Goal: Task Accomplishment & Management: Manage account settings

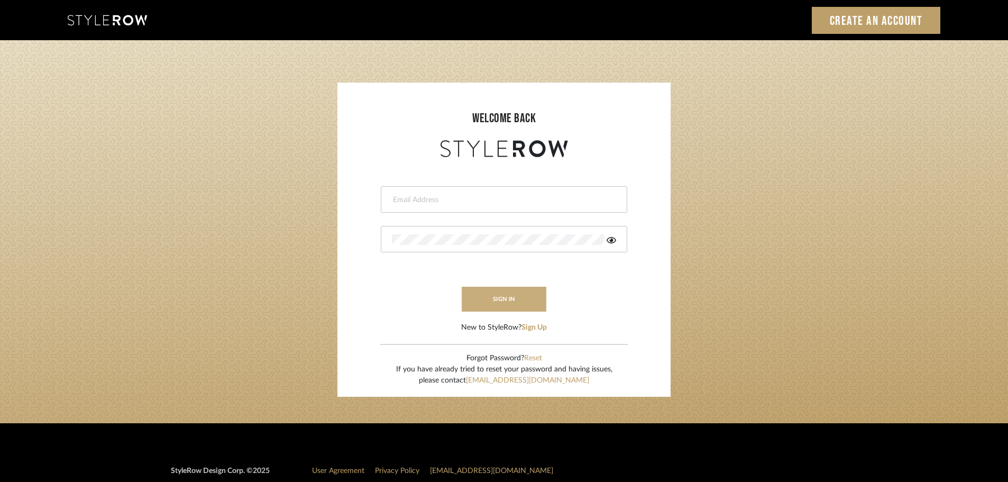
type input "afleener@marikameyer.com"
click at [522, 302] on button "sign in" at bounding box center [504, 299] width 85 height 25
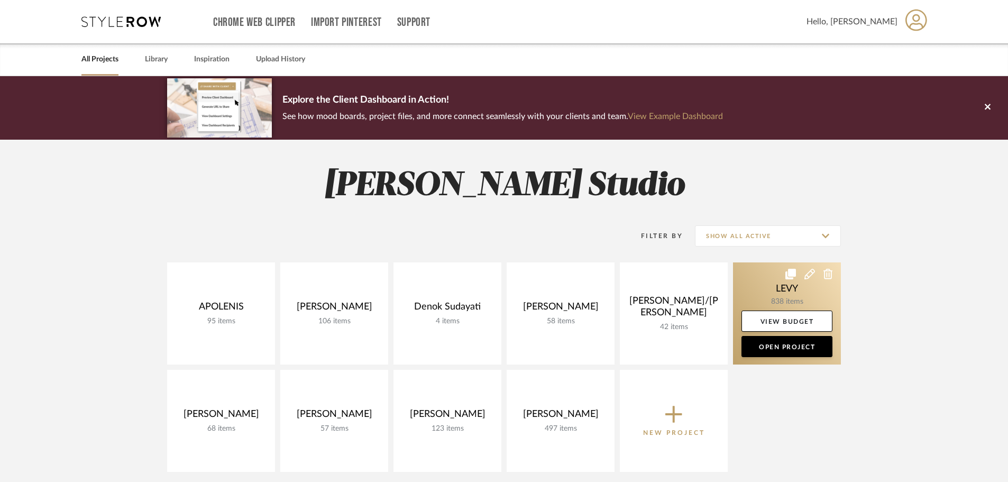
click at [785, 298] on link at bounding box center [787, 313] width 108 height 102
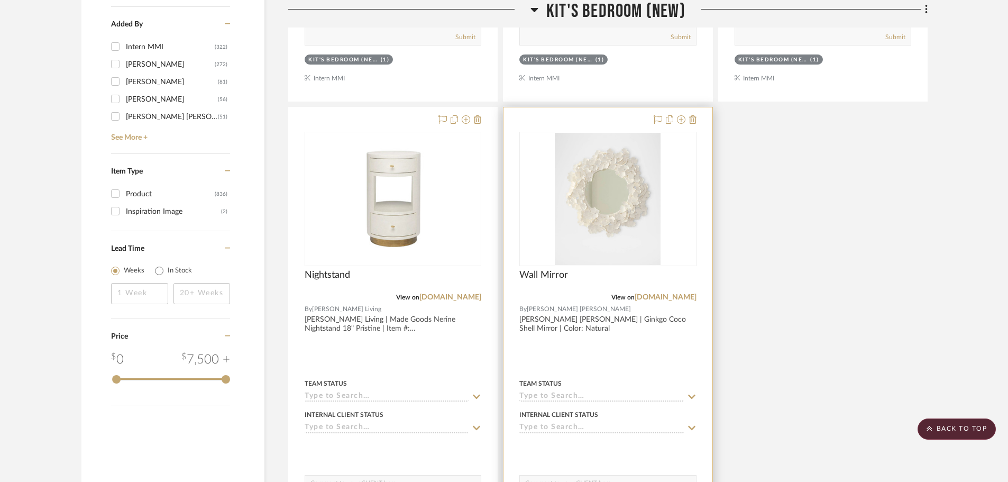
scroll to position [1746, 0]
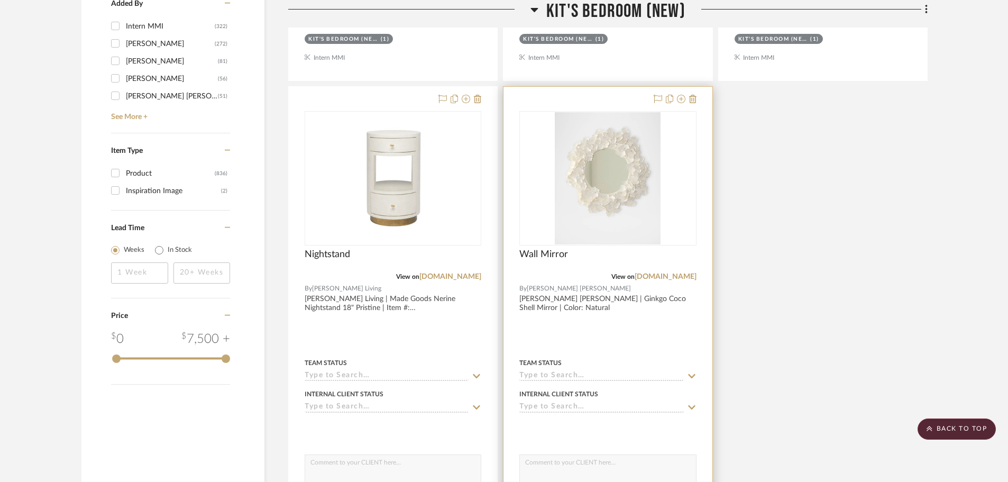
click at [656, 315] on div at bounding box center [608, 318] width 208 height 463
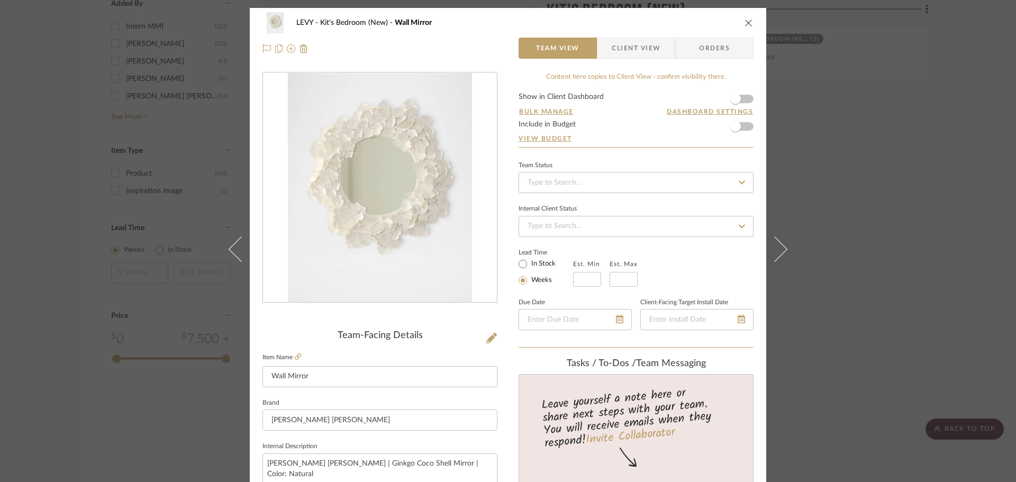
click at [623, 44] on span "Client View" at bounding box center [636, 48] width 49 height 21
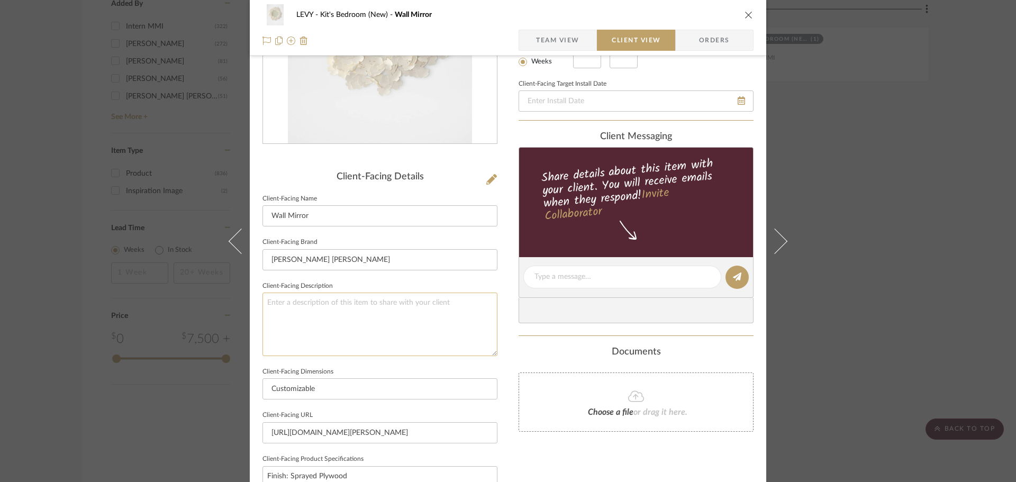
scroll to position [265, 0]
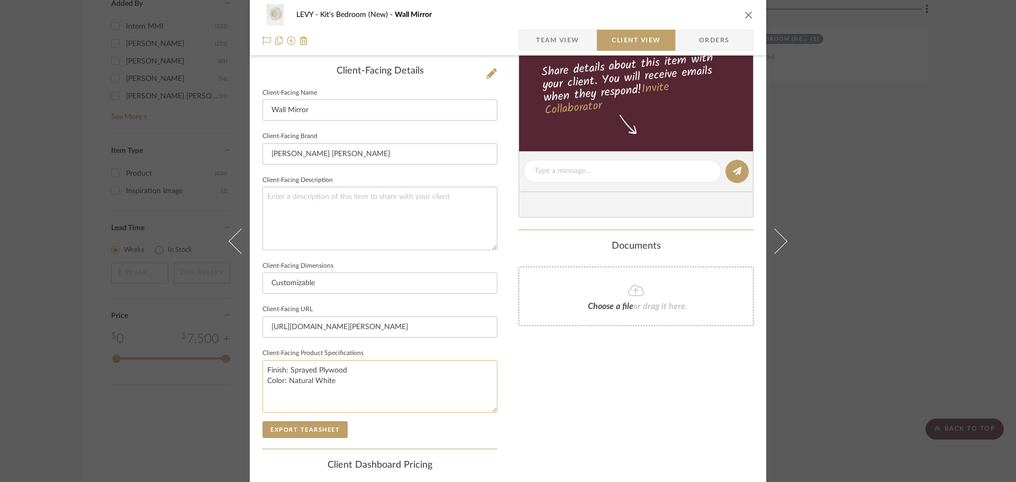
click at [293, 369] on textarea "Finish: Sprayed Plywood Color: Natural White" at bounding box center [379, 386] width 235 height 52
click at [285, 369] on textarea "Finish: Sprayed Plywood Color: Natural White" at bounding box center [379, 386] width 235 height 52
click at [286, 369] on textarea "Finish: Sprayed Plywood Color: Natural White" at bounding box center [379, 386] width 235 height 52
paste textarea "Coco ginkgo"
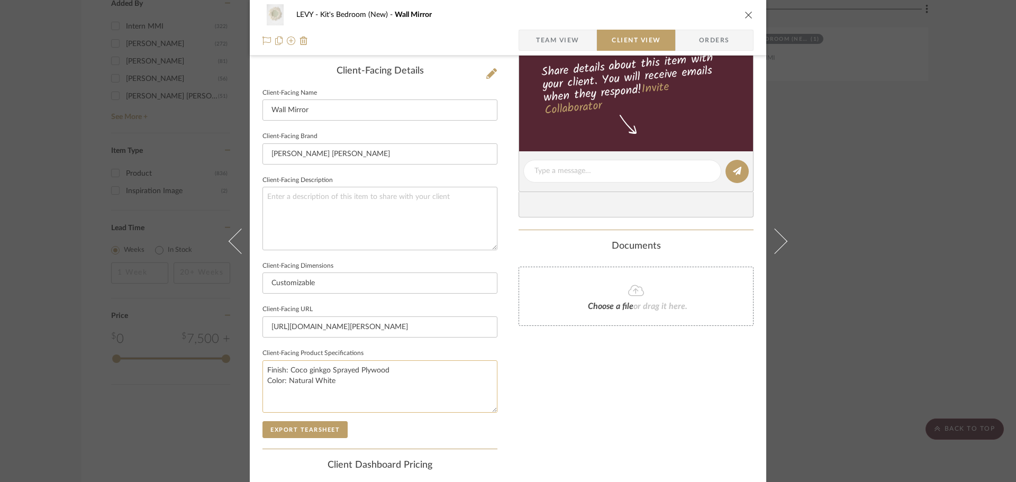
click at [307, 368] on textarea "Finish: Coco ginkgo Sprayed Plywood Color: Natural White" at bounding box center [379, 386] width 235 height 52
click at [331, 370] on textarea "Finish: Coco Ginkgo Sprayed Plywood Color: Natural White" at bounding box center [379, 386] width 235 height 52
drag, startPoint x: 413, startPoint y: 370, endPoint x: 367, endPoint y: 368, distance: 46.6
click at [367, 368] on textarea "Finish: Coco Ginkgo Shells and Metal Sprayed Plywood Color: Natural White" at bounding box center [379, 386] width 235 height 52
click at [407, 384] on textarea "Finish: Coco Ginkgo Shells and Plywood Color: Natural White" at bounding box center [379, 386] width 235 height 52
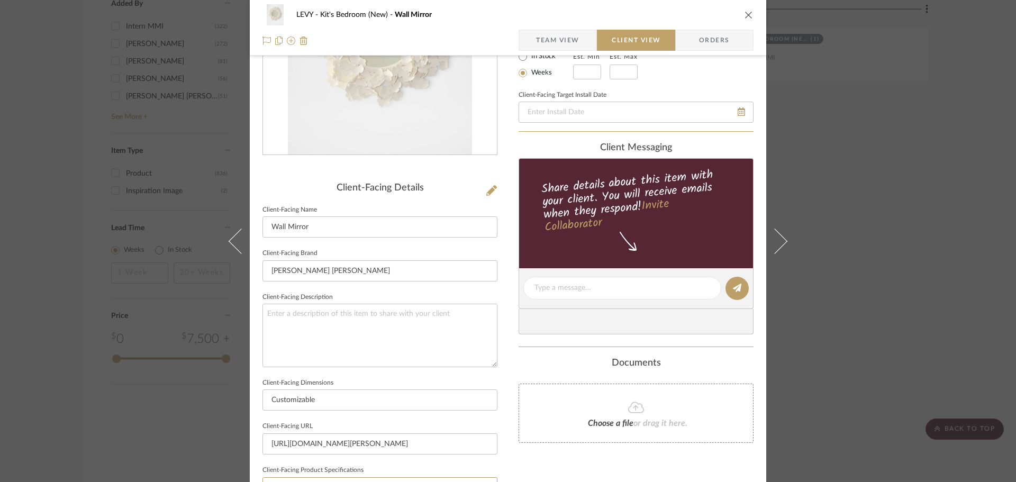
scroll to position [53, 0]
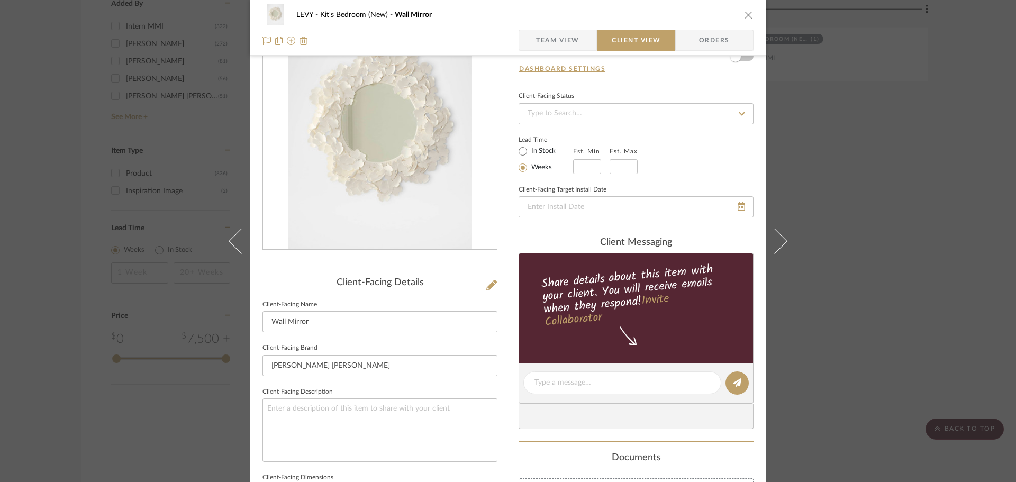
type textarea "Finish: Coco Ginkgo Shells and Plywood Color: Natural White"
click at [898, 375] on div "LEVY Kit's Bedroom (New) Wall Mirror Team View Client View Orders Client-Facing…" at bounding box center [508, 241] width 1016 height 482
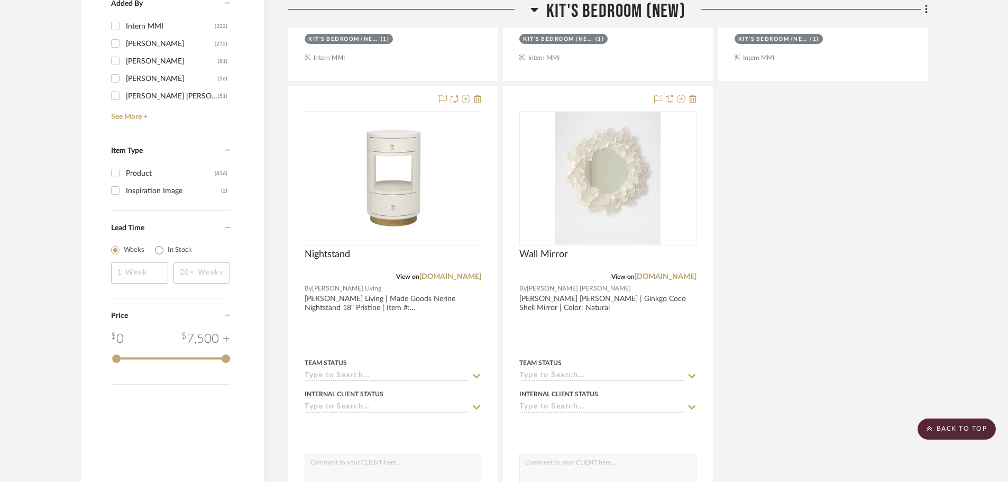
scroll to position [1957, 0]
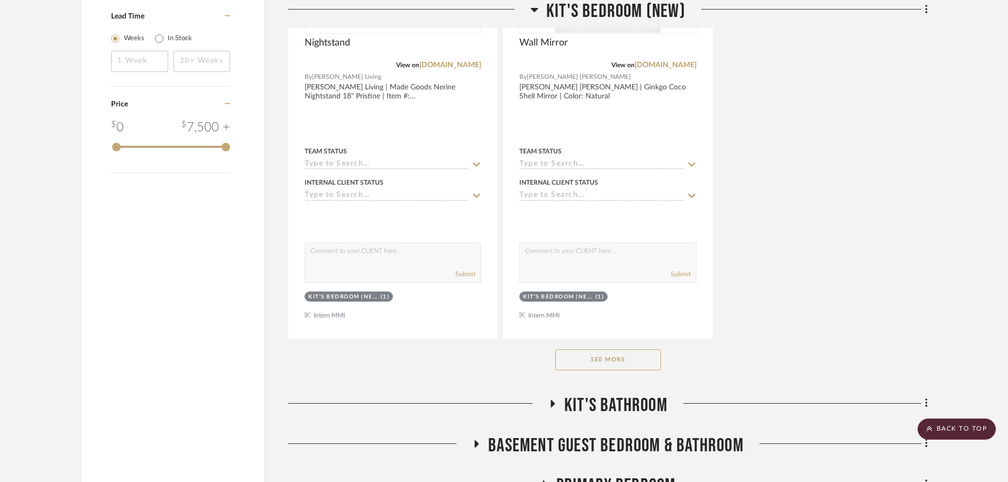
click at [597, 359] on button "See More" at bounding box center [608, 359] width 106 height 21
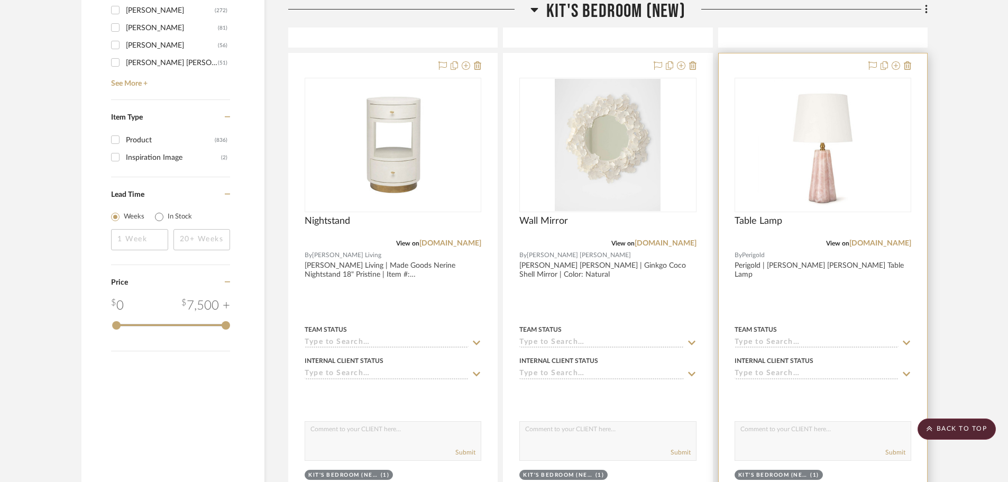
scroll to position [1746, 0]
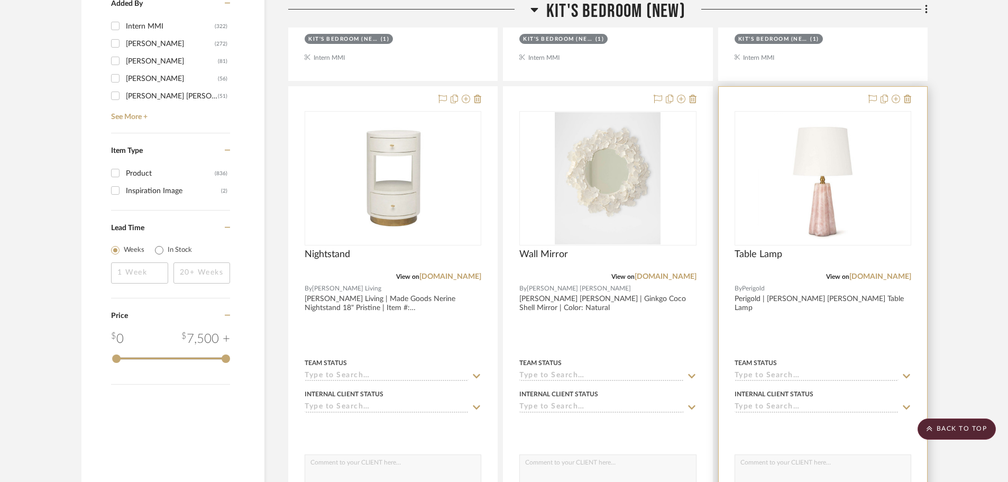
click at [867, 330] on div at bounding box center [823, 318] width 208 height 463
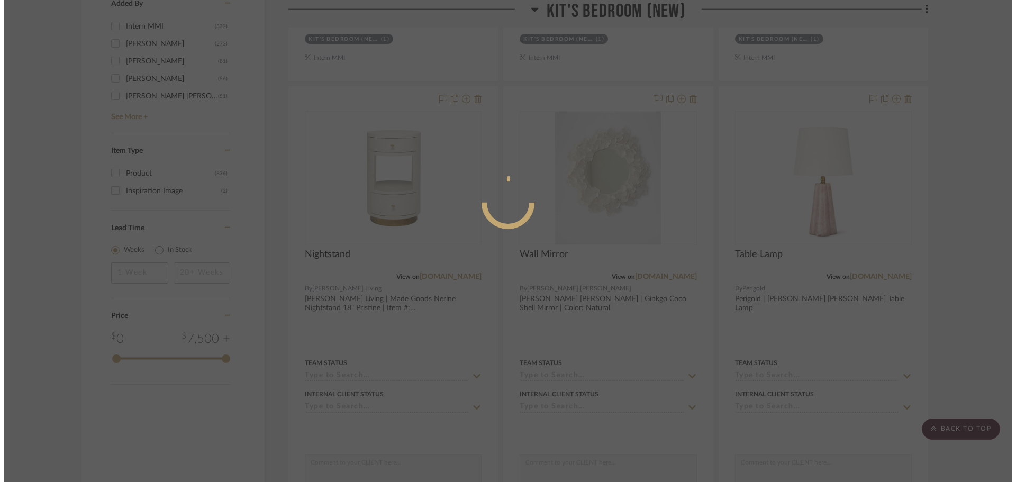
scroll to position [0, 0]
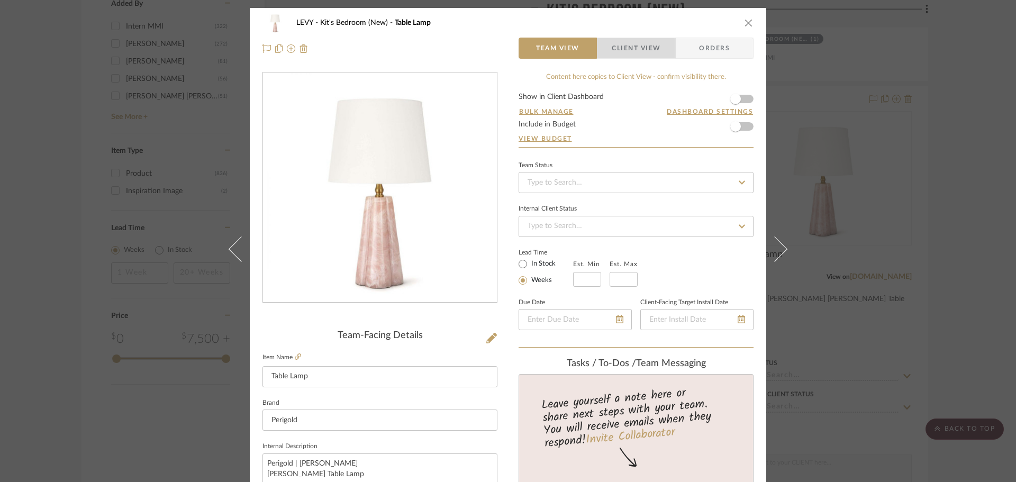
click at [597, 50] on span "button" at bounding box center [604, 48] width 14 height 21
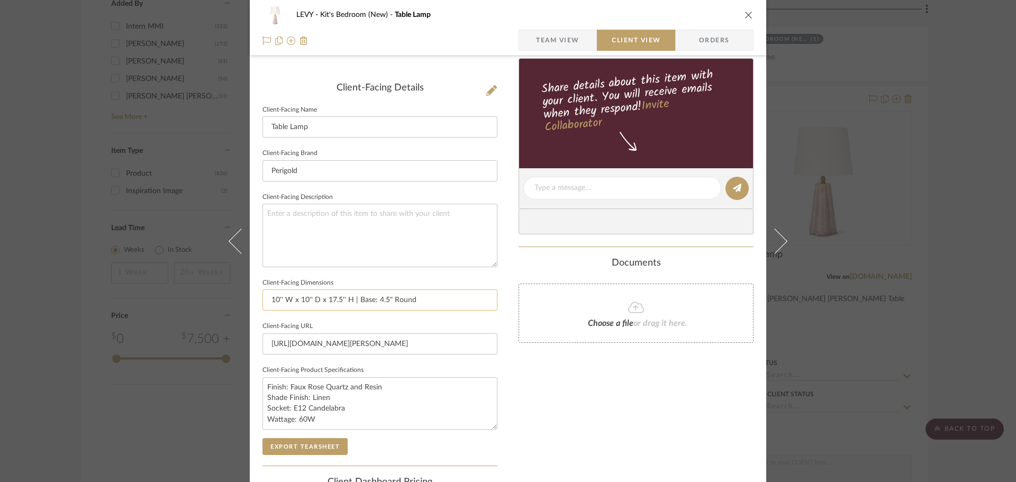
scroll to position [265, 0]
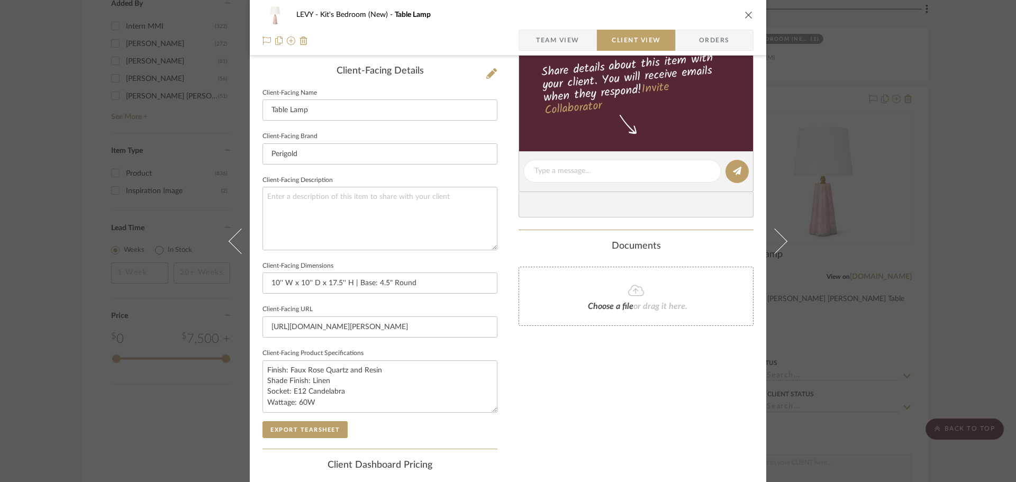
click at [855, 446] on div "LEVY Kit's Bedroom (New) Table Lamp Team View Client View Orders Client-Facing …" at bounding box center [508, 241] width 1016 height 482
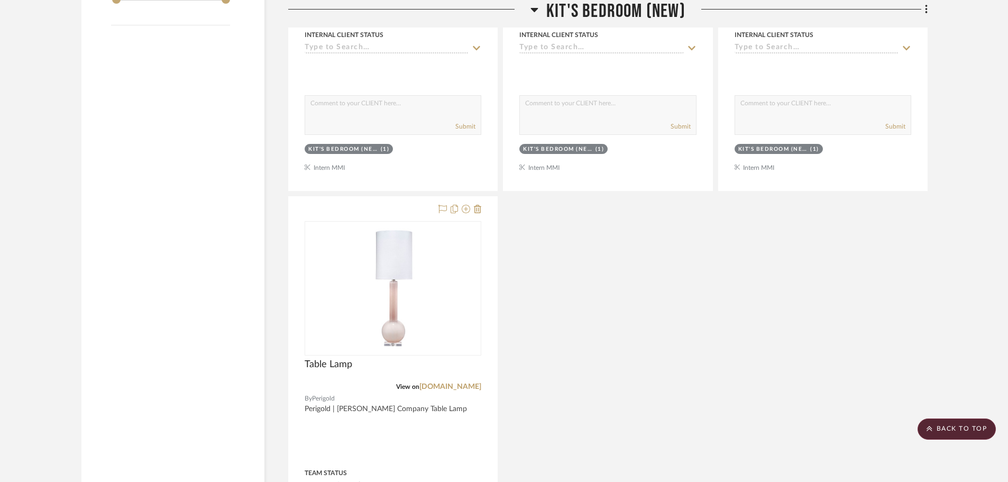
scroll to position [2222, 0]
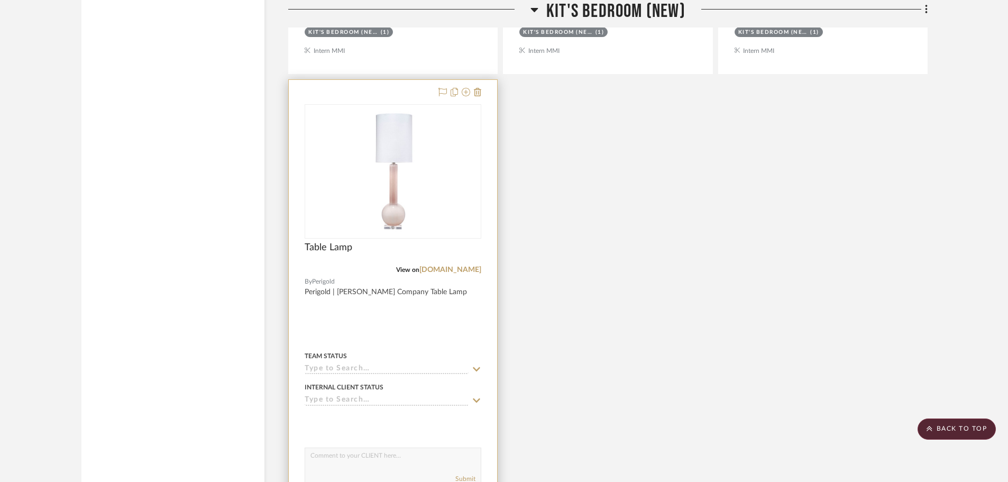
click at [448, 318] on div at bounding box center [393, 311] width 208 height 463
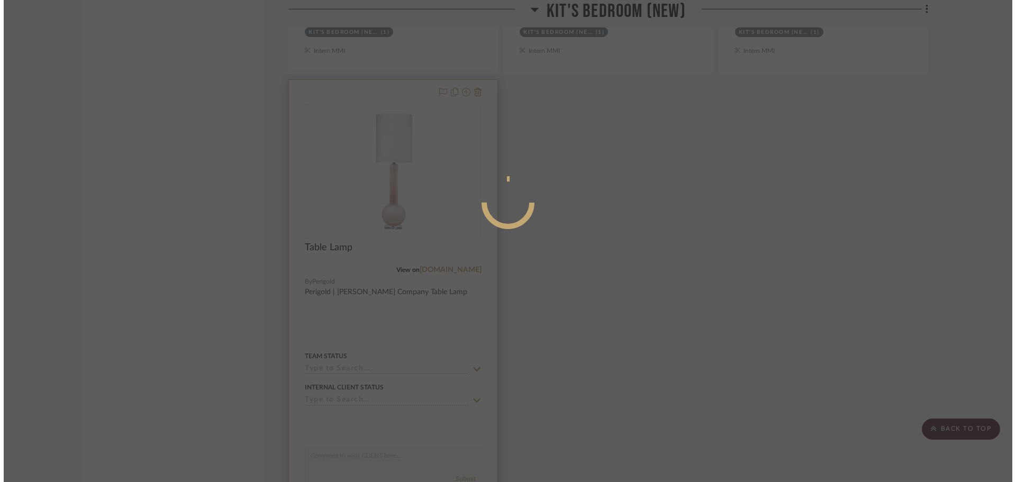
scroll to position [0, 0]
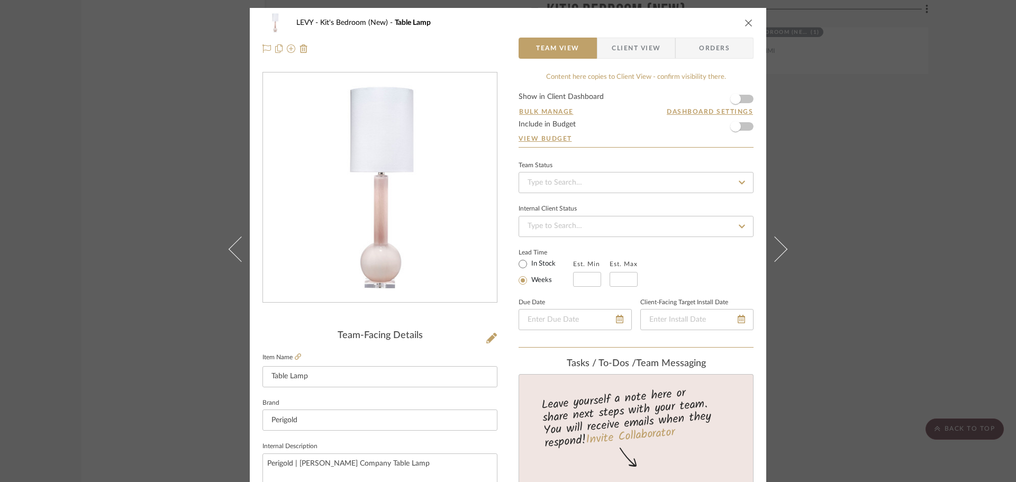
click at [602, 58] on span "button" at bounding box center [604, 48] width 14 height 21
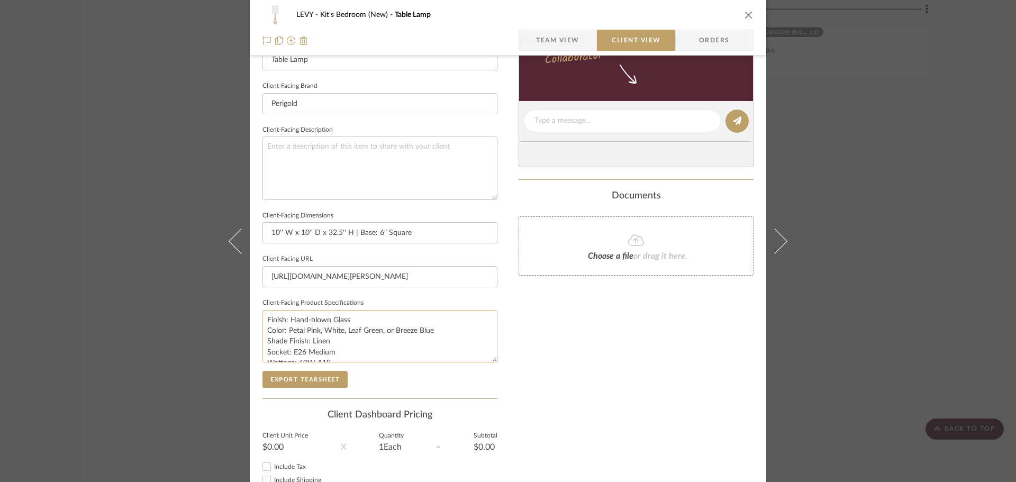
scroll to position [317, 0]
click at [302, 325] on textarea "Finish: Hand-blown Glass Color: Petal Pink, White, Leaf Green, or Breeze Blue S…" at bounding box center [379, 333] width 235 height 52
drag, startPoint x: 316, startPoint y: 327, endPoint x: 446, endPoint y: 328, distance: 130.7
click at [446, 328] on textarea "Finish: Hand-blown Glass Color: Petal Pink, White, Leaf Green, or Breeze Blue S…" at bounding box center [379, 333] width 235 height 52
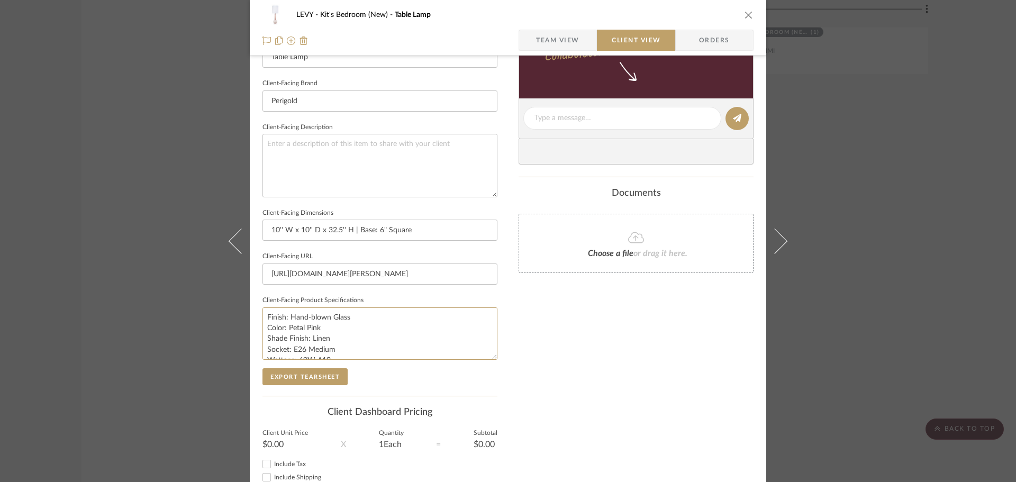
type textarea "Finish: Hand-blown Glass Color: Petal Pink Shade Finish: Linen Socket: E26 Medi…"
click at [619, 378] on div "Only content on this tab can share to Dashboard. Click eyeball icon to show or …" at bounding box center [635, 133] width 235 height 757
click at [864, 372] on div "LEVY Kit's Bedroom (New) Table Lamp Team View Client View Orders Client-Facing …" at bounding box center [508, 241] width 1016 height 482
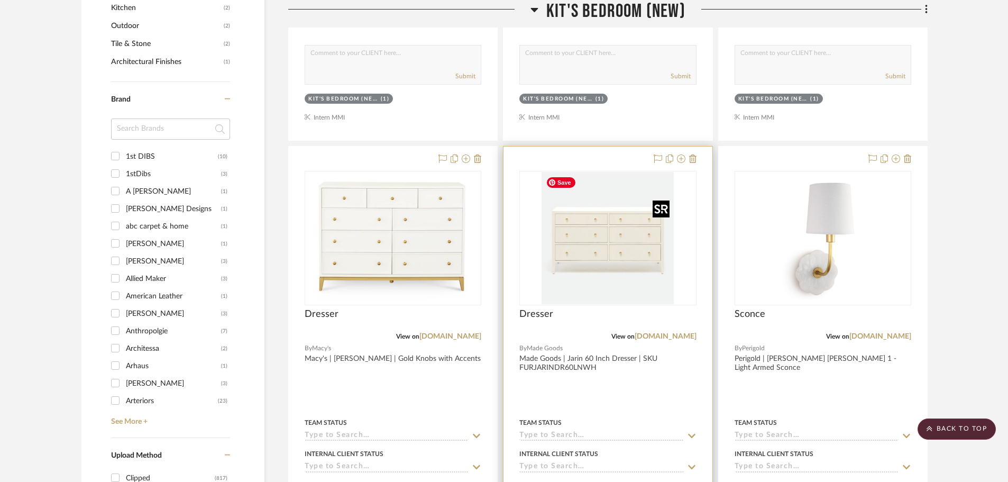
scroll to position [1270, 0]
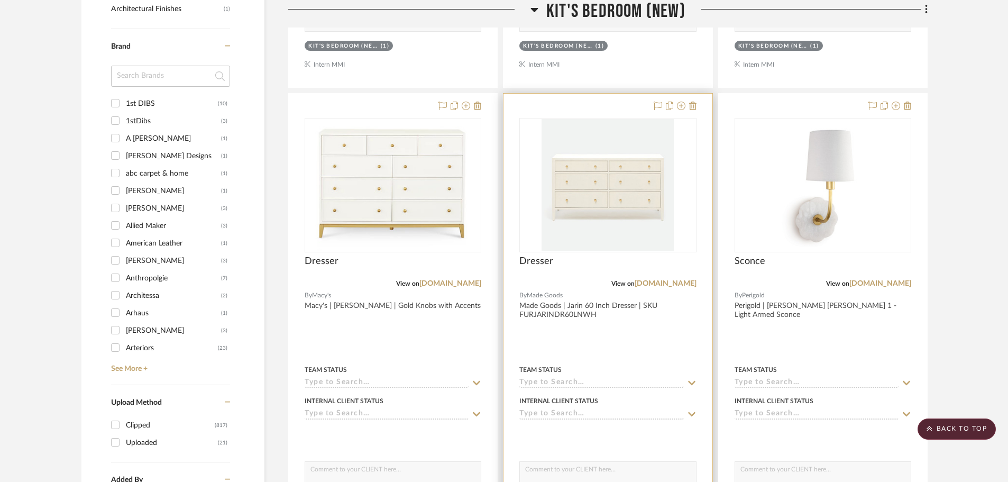
click at [622, 346] on div at bounding box center [608, 325] width 208 height 463
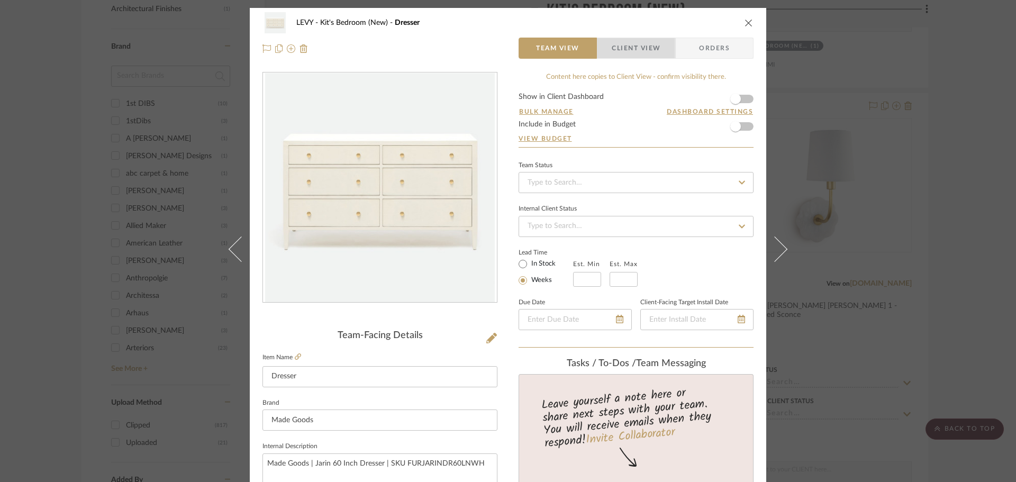
click at [626, 38] on span "Client View" at bounding box center [636, 48] width 49 height 21
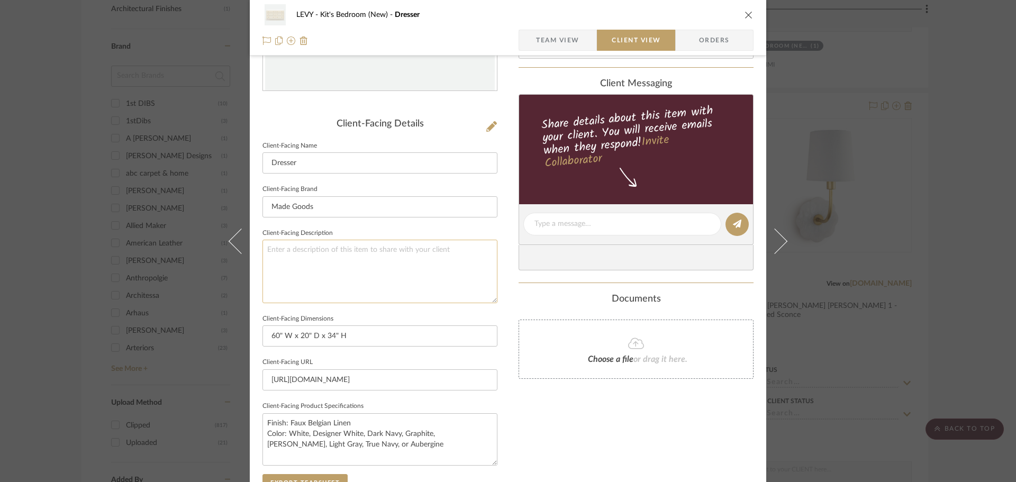
scroll to position [265, 0]
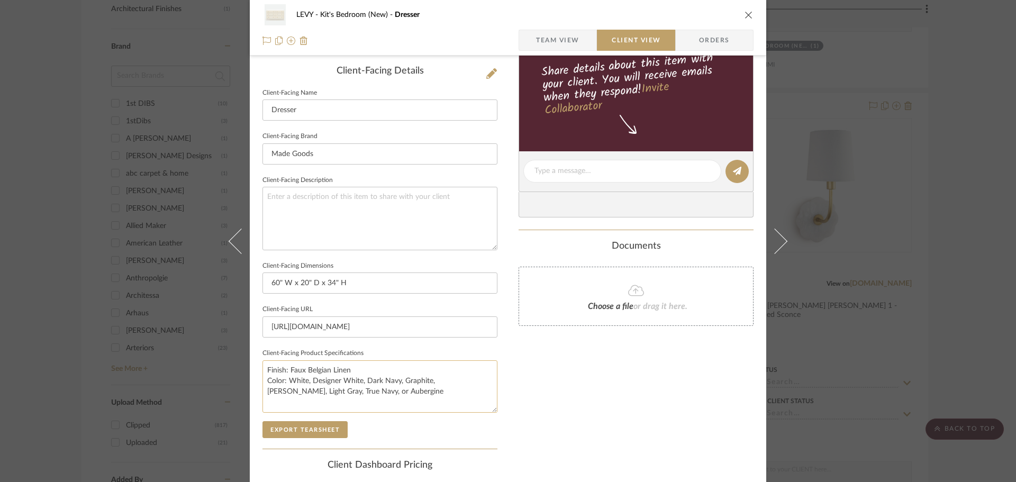
drag, startPoint x: 311, startPoint y: 379, endPoint x: 288, endPoint y: 381, distance: 22.8
click at [288, 381] on textarea "Finish: Faux Belgian Linen Color: White, Designer White, Dark Navy, Graphite, M…" at bounding box center [379, 386] width 235 height 52
drag, startPoint x: 336, startPoint y: 383, endPoint x: 349, endPoint y: 396, distance: 18.3
click at [349, 396] on textarea "Finish: Faux Belgian Linen Color: Designer White, Dark Navy, Graphite, Moss, Li…" at bounding box center [379, 386] width 235 height 52
type textarea "Finish: Faux Belgian Linen Color: Designer White"
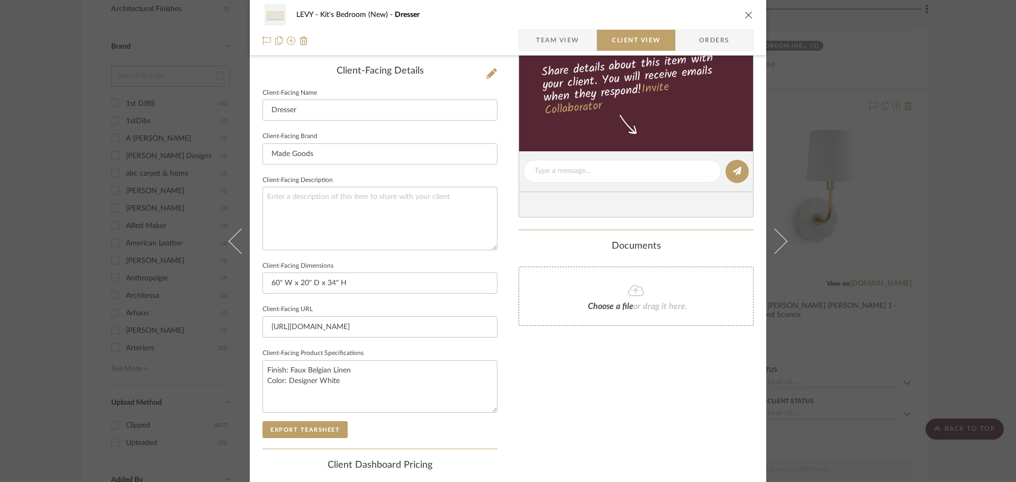
click at [539, 391] on div "Only content on this tab can share to Dashboard. Click eyeball icon to show or …" at bounding box center [635, 185] width 235 height 757
click at [914, 128] on div "LEVY Kit's Bedroom (New) Dresser Team View Client View Orders Client-Facing Det…" at bounding box center [508, 241] width 1016 height 482
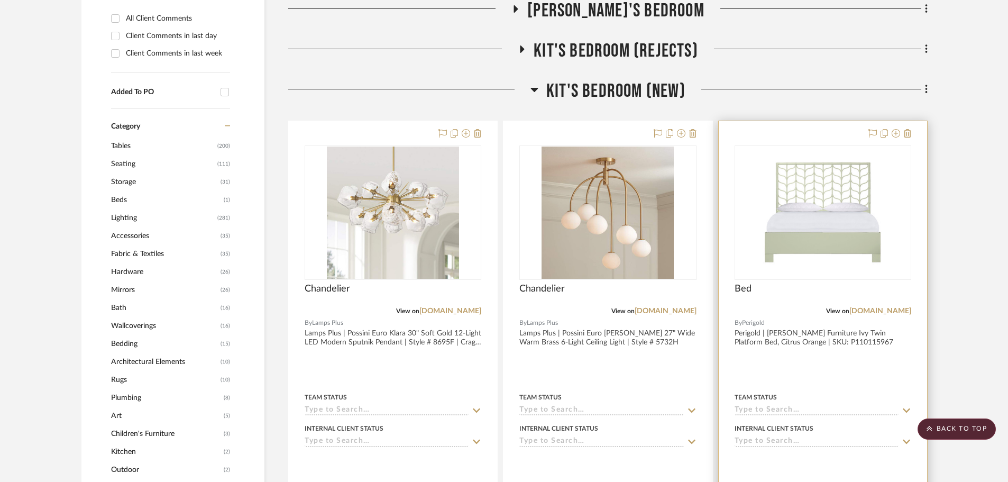
scroll to position [846, 0]
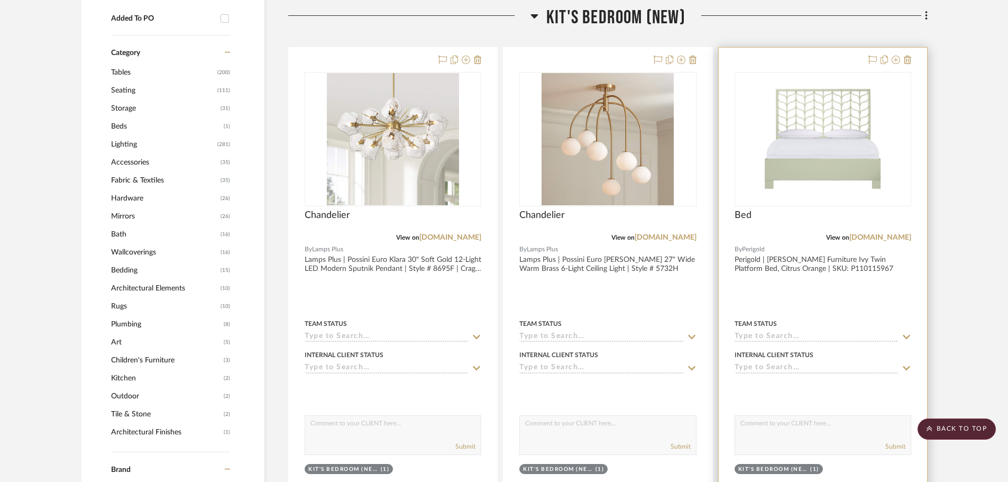
click at [867, 300] on div at bounding box center [823, 279] width 208 height 463
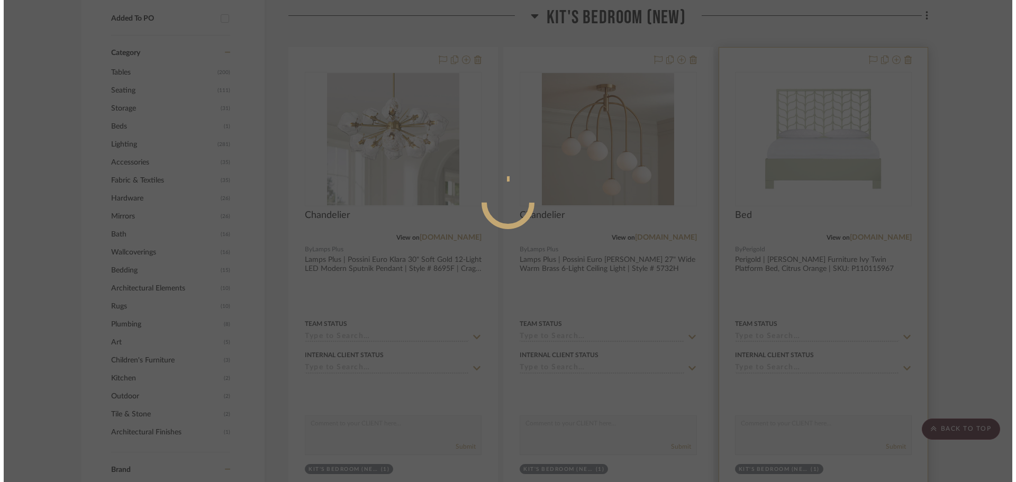
scroll to position [0, 0]
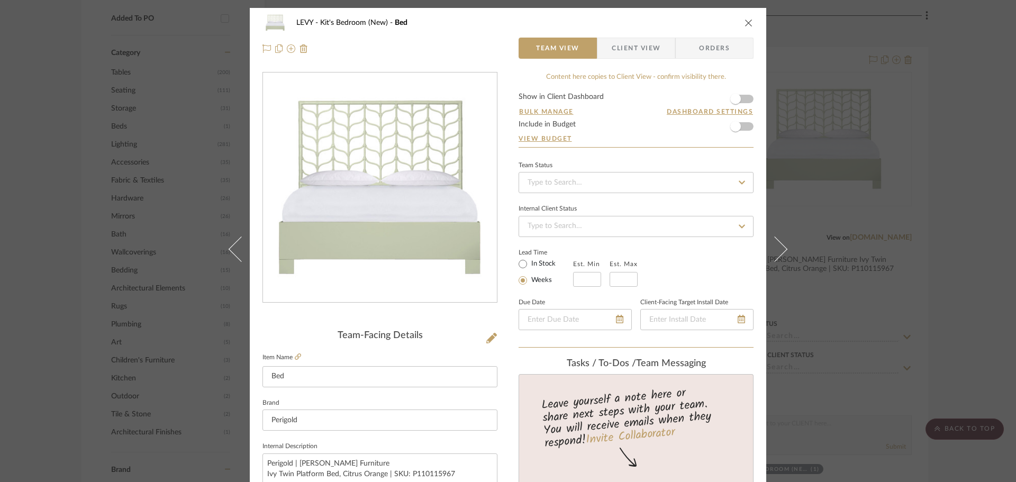
click at [636, 45] on span "Client View" at bounding box center [636, 48] width 49 height 21
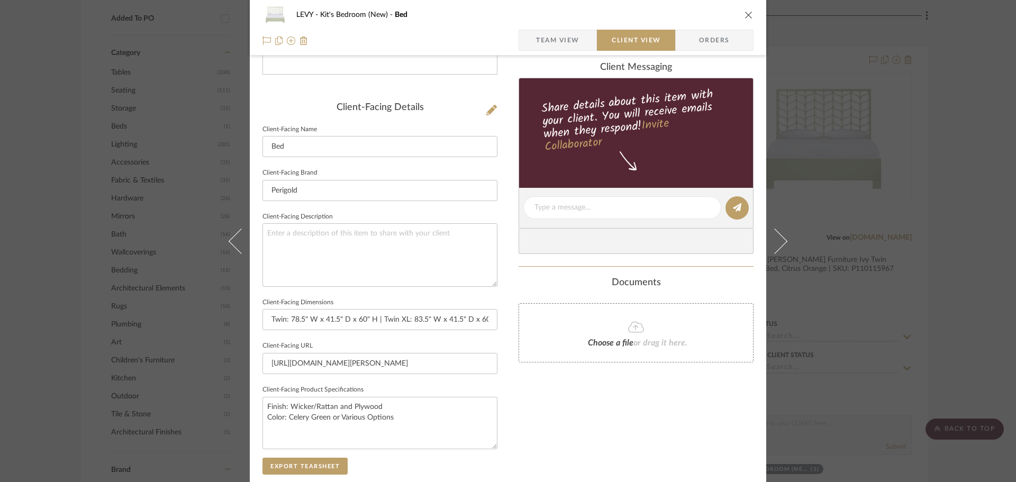
scroll to position [370, 0]
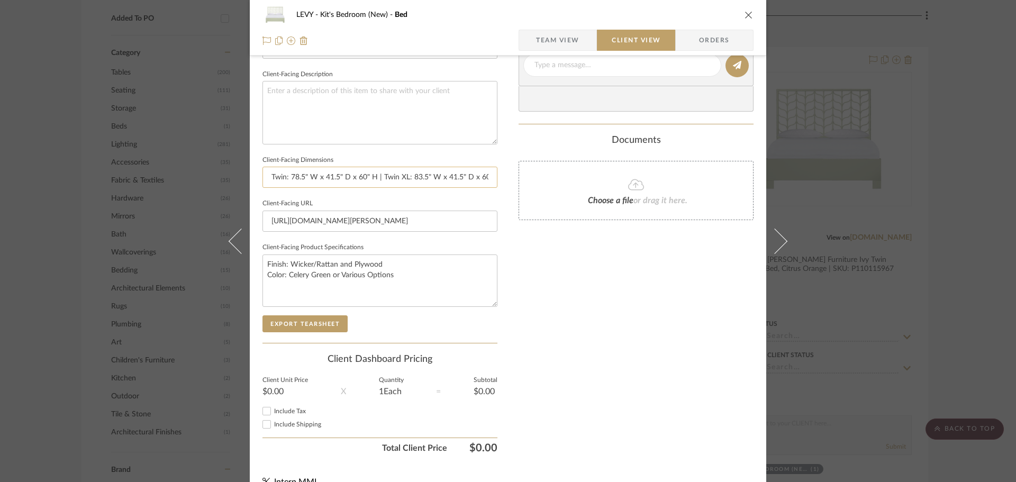
click at [309, 175] on input "Twin: 78.5" W x 41.5" D x 60" H | Twin XL: 83.5" W x 41.5" D x 60" H | Queen: 8…" at bounding box center [379, 177] width 235 height 21
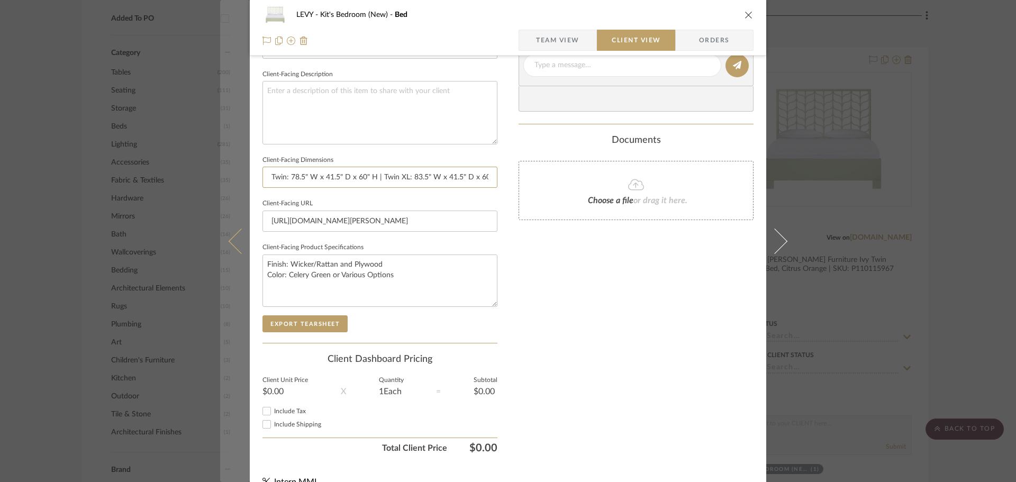
drag, startPoint x: 440, startPoint y: 180, endPoint x: 242, endPoint y: 178, distance: 197.3
click at [242, 178] on mat-dialog-content "LEVY Kit's Bedroom (New) Bed Team View Client View Orders Client-Facing Details…" at bounding box center [508, 69] width 576 height 863
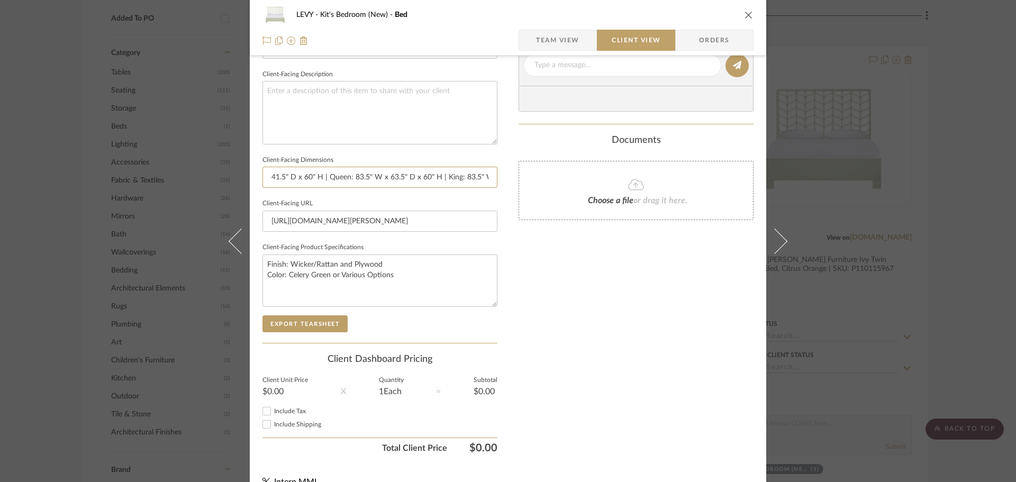
drag, startPoint x: 327, startPoint y: 179, endPoint x: 251, endPoint y: 177, distance: 75.7
click at [251, 177] on div "LEVY Kit's Bedroom (New) Bed Team View Client View Orders Client-Facing Details…" at bounding box center [508, 69] width 516 height 863
drag, startPoint x: 379, startPoint y: 176, endPoint x: 503, endPoint y: 179, distance: 123.8
click at [503, 179] on div "LEVY Kit's Bedroom (New) Bed Team View Client View Orders Client-Facing Details…" at bounding box center [508, 69] width 516 height 863
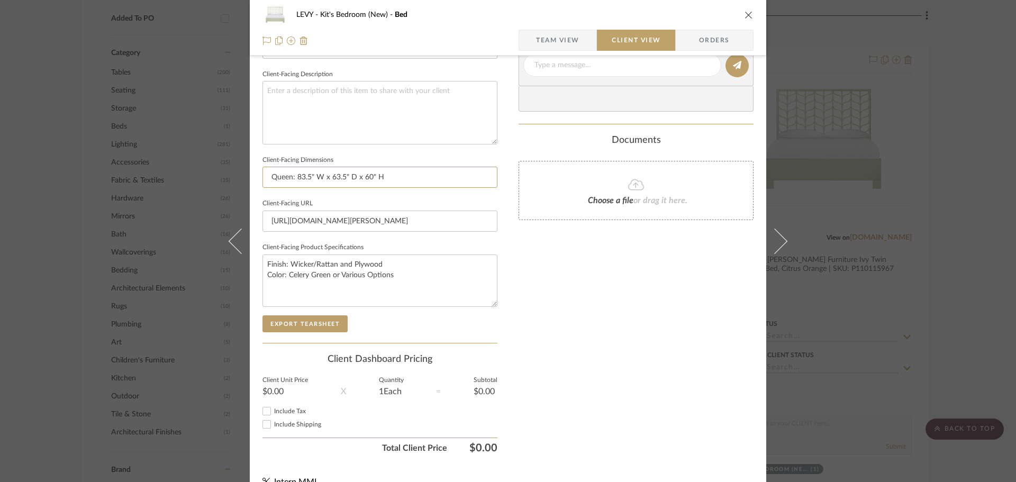
scroll to position [0, 0]
type input "Queen: 83.5" W x 63.5" D x 60" H"
click at [634, 358] on div "Only content on this tab can share to Dashboard. Click eyeball icon to show or …" at bounding box center [635, 80] width 235 height 757
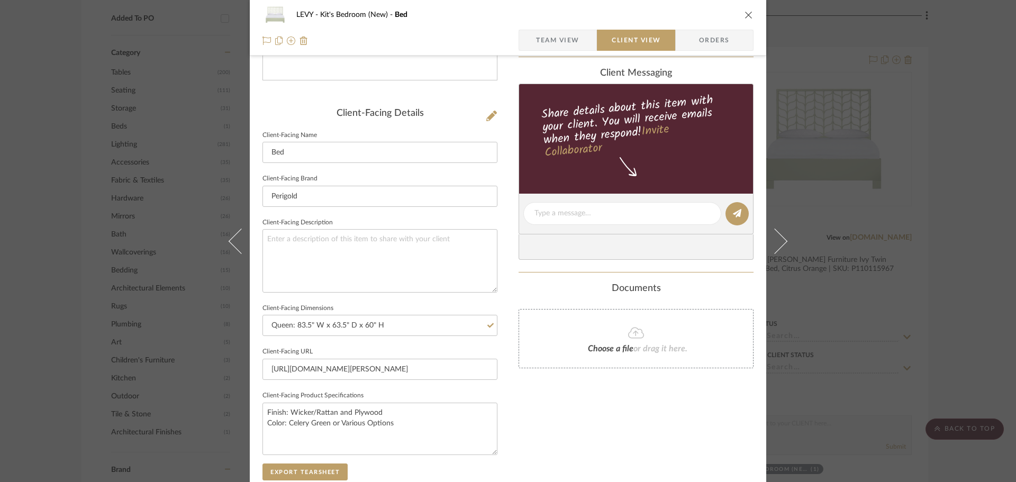
scroll to position [389, 0]
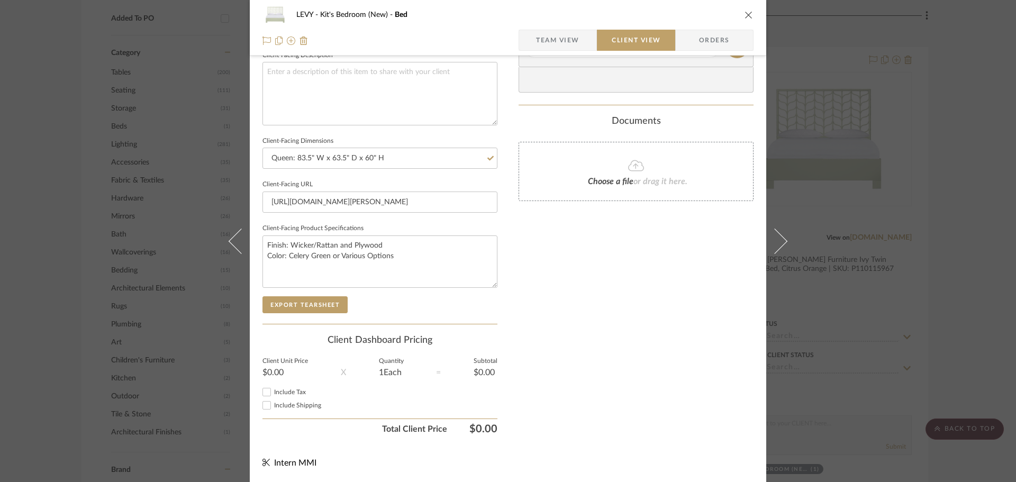
click at [597, 362] on div "Only content on this tab can share to Dashboard. Click eyeball icon to show or …" at bounding box center [635, 61] width 235 height 757
click at [942, 330] on div "LEVY Kit's Bedroom (New) Bed Team View Client View Orders Client-Facing Details…" at bounding box center [508, 241] width 1016 height 482
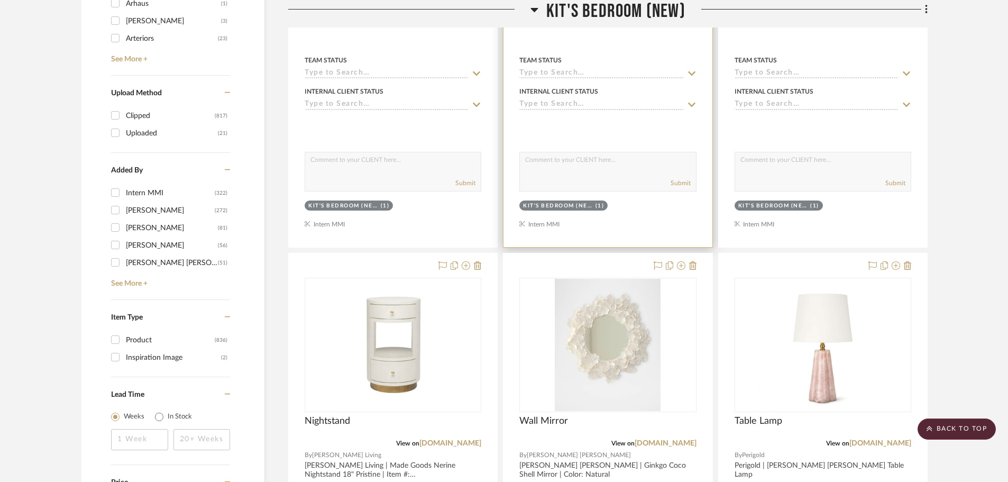
scroll to position [1746, 0]
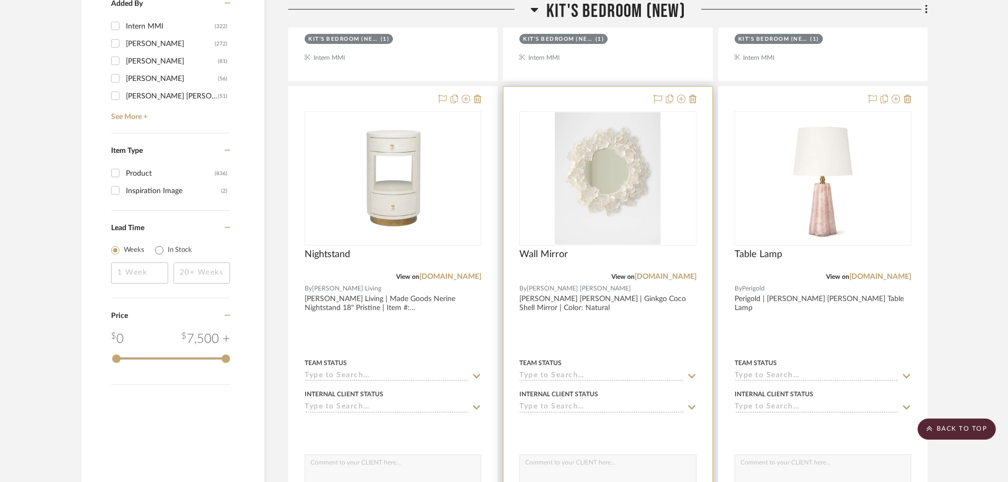
click at [645, 314] on div at bounding box center [608, 318] width 208 height 463
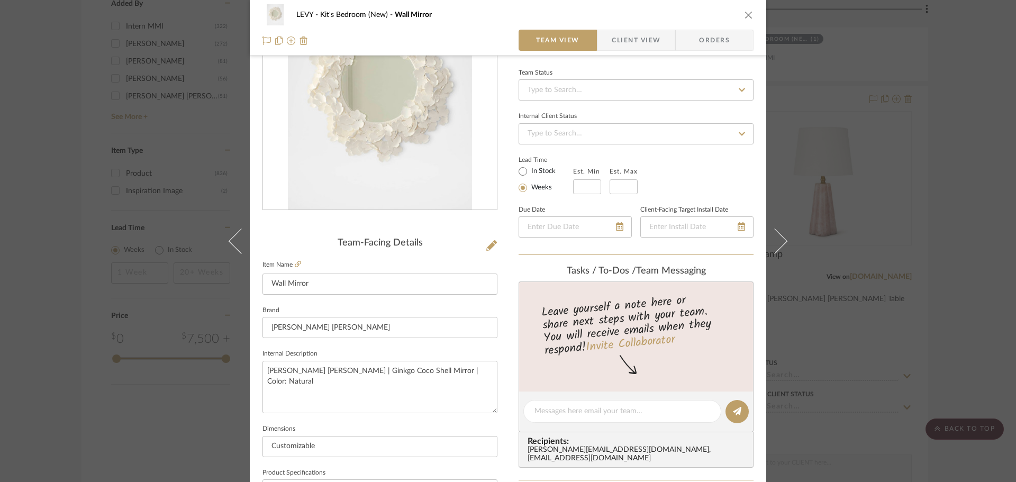
scroll to position [0, 0]
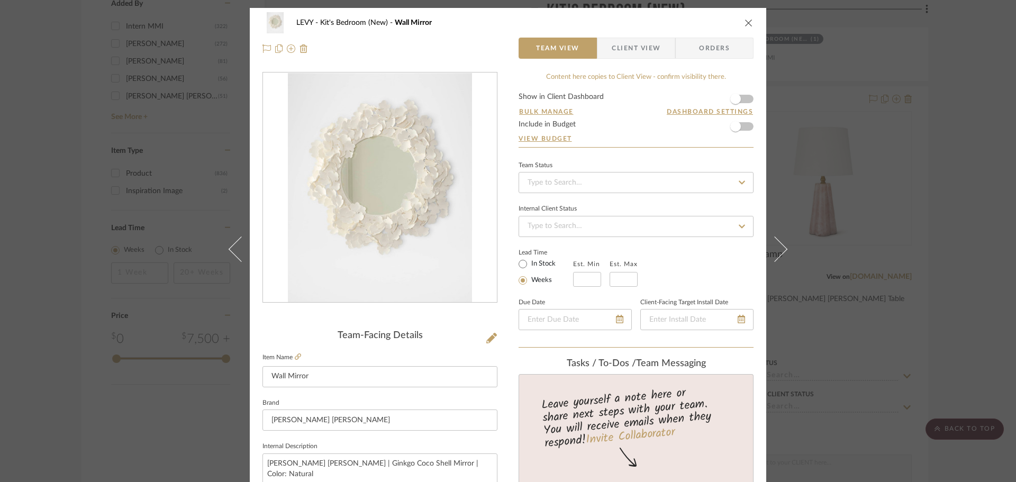
click at [622, 45] on span "Client View" at bounding box center [636, 48] width 49 height 21
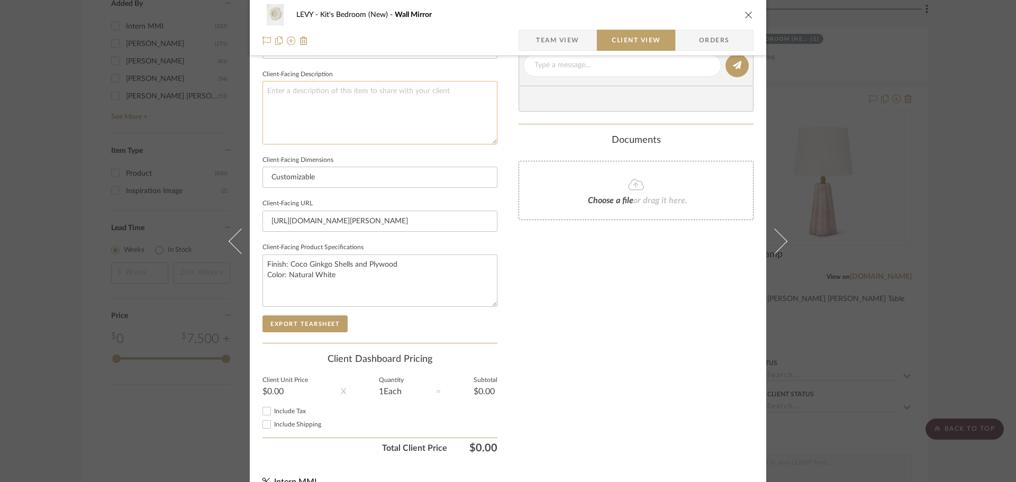
scroll to position [317, 0]
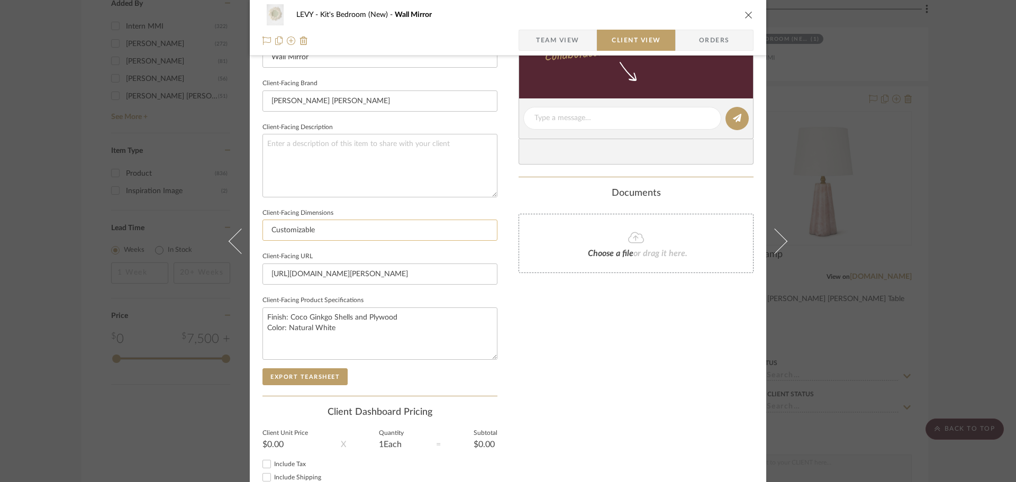
click at [295, 231] on input "Customizable" at bounding box center [379, 230] width 235 height 21
type input "30" Diam. x 7" D"
click at [512, 322] on div "LEVY Kit's Bedroom (New) Wall Mirror Team View Client View Orders Client-Facing…" at bounding box center [508, 122] width 516 height 863
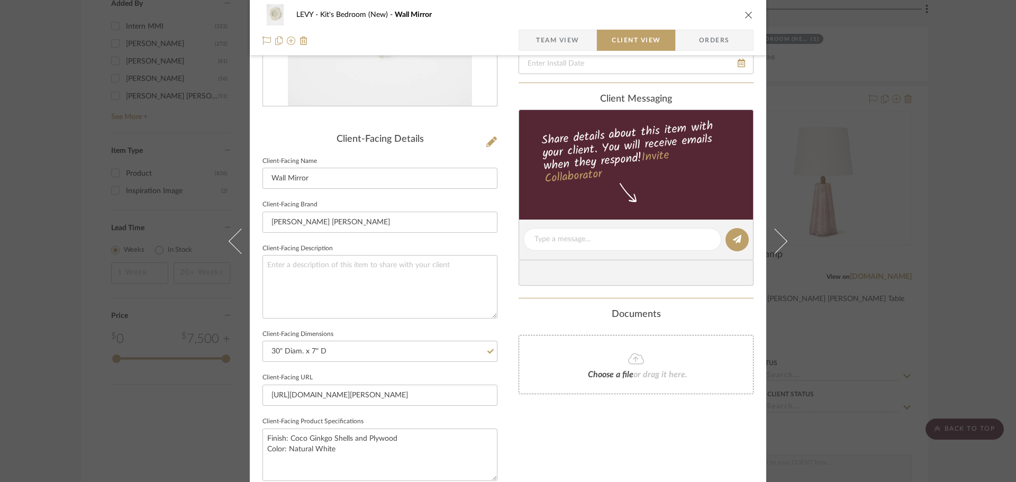
scroll to position [178, 0]
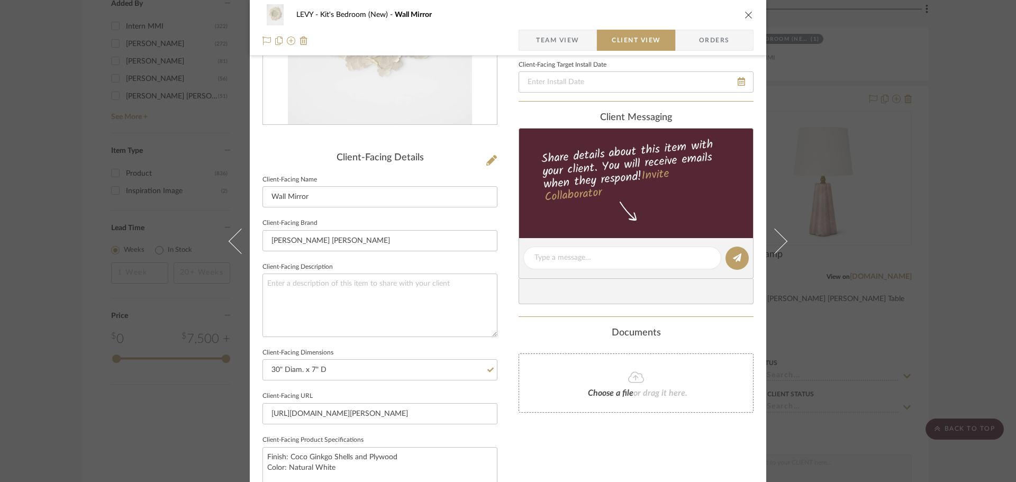
click at [970, 232] on div "LEVY Kit's Bedroom (New) Wall Mirror Team View Client View Orders Client-Facing…" at bounding box center [508, 241] width 1016 height 482
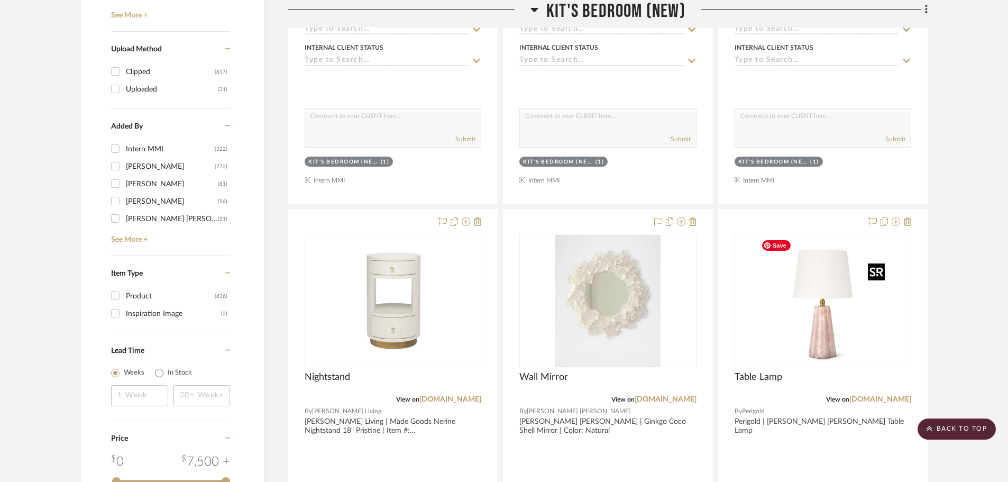
scroll to position [1375, 0]
